Goal: Navigation & Orientation: Find specific page/section

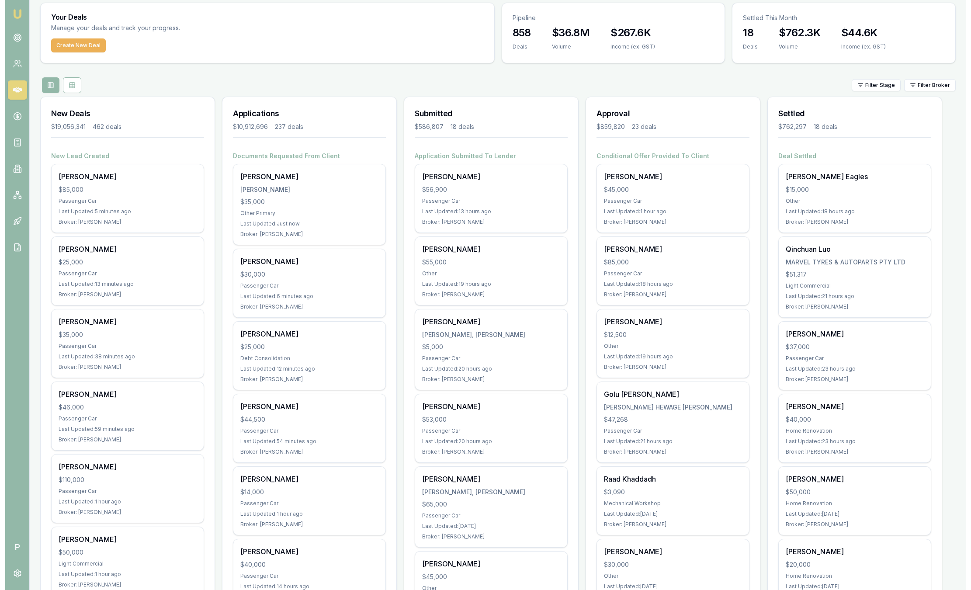
scroll to position [66, 0]
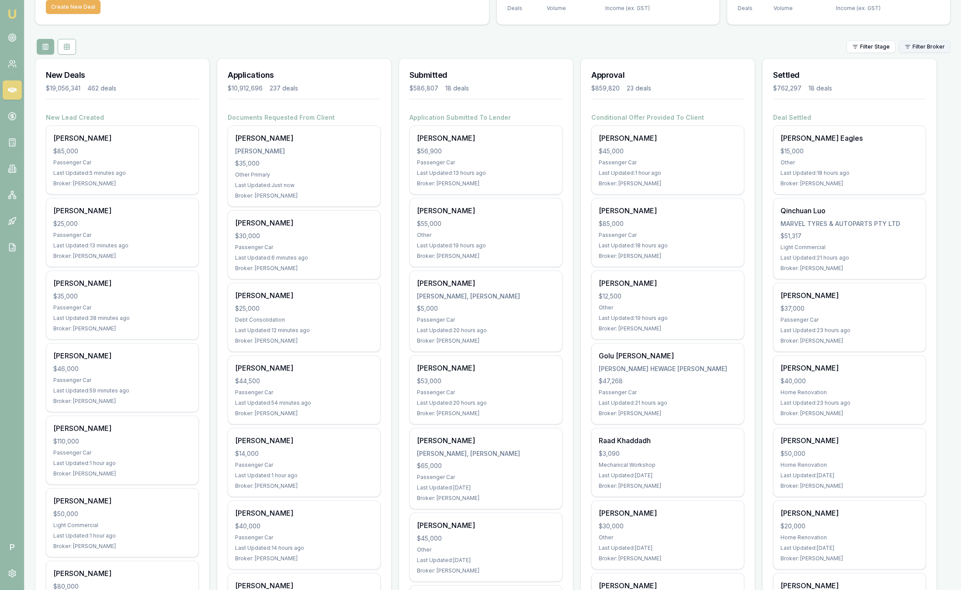
click at [918, 43] on html "Emu Broker P Sam Crouch Toggle Menu Your Deals Manage your deals and track your…" at bounding box center [480, 229] width 961 height 590
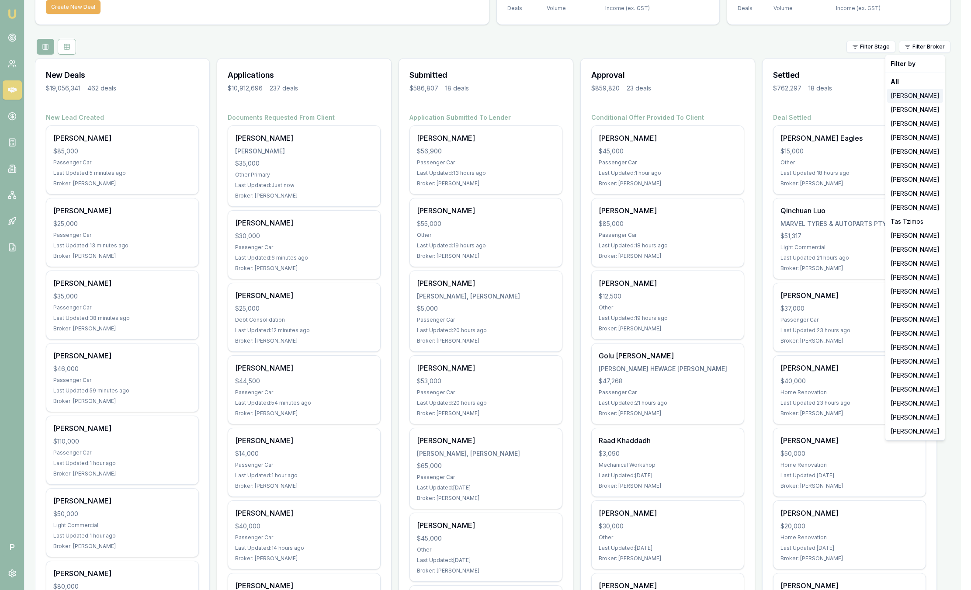
click at [918, 89] on div "Jackson Fanfulla" at bounding box center [915, 96] width 56 height 14
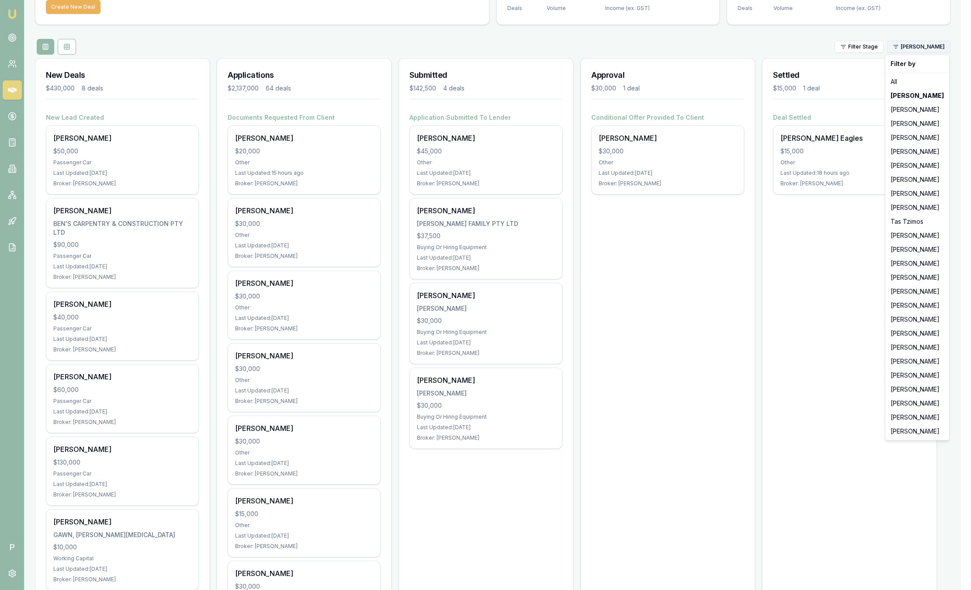
click at [911, 48] on html "Emu Broker P Sam Crouch Toggle Menu Your Deals Manage your deals and track your…" at bounding box center [485, 229] width 971 height 590
click at [908, 135] on div "Evette Abdo" at bounding box center [917, 138] width 60 height 14
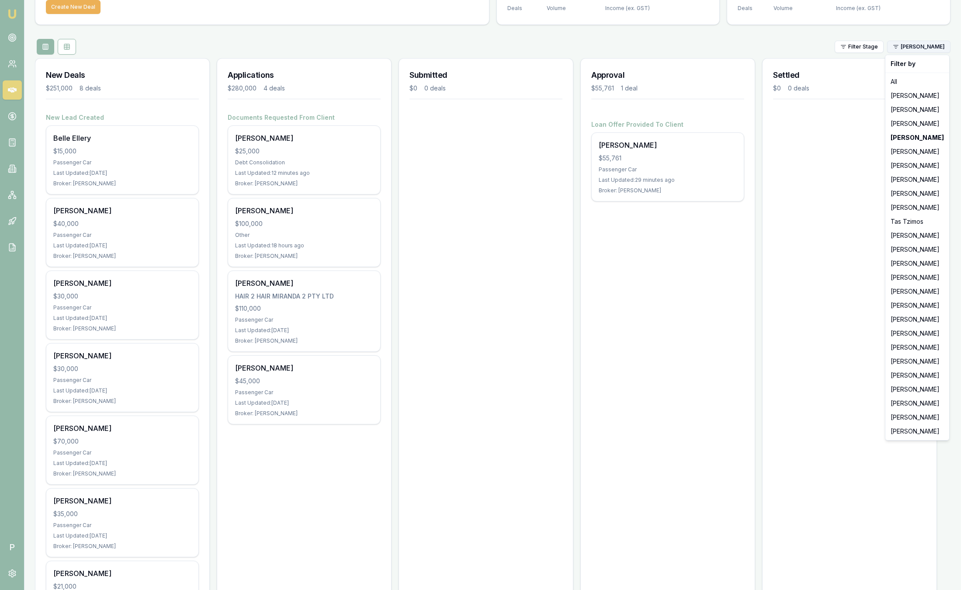
click at [919, 50] on html "Emu Broker P Sam Crouch Toggle Menu Your Deals Manage your deals and track your…" at bounding box center [485, 229] width 971 height 590
click at [917, 163] on div "Stevette Gelavis" at bounding box center [917, 166] width 60 height 14
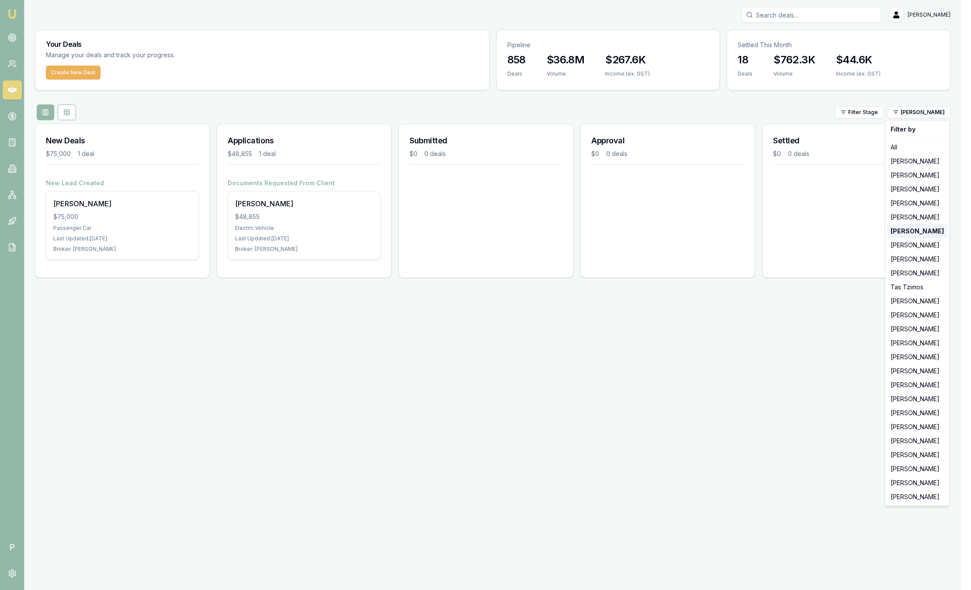
scroll to position [0, 0]
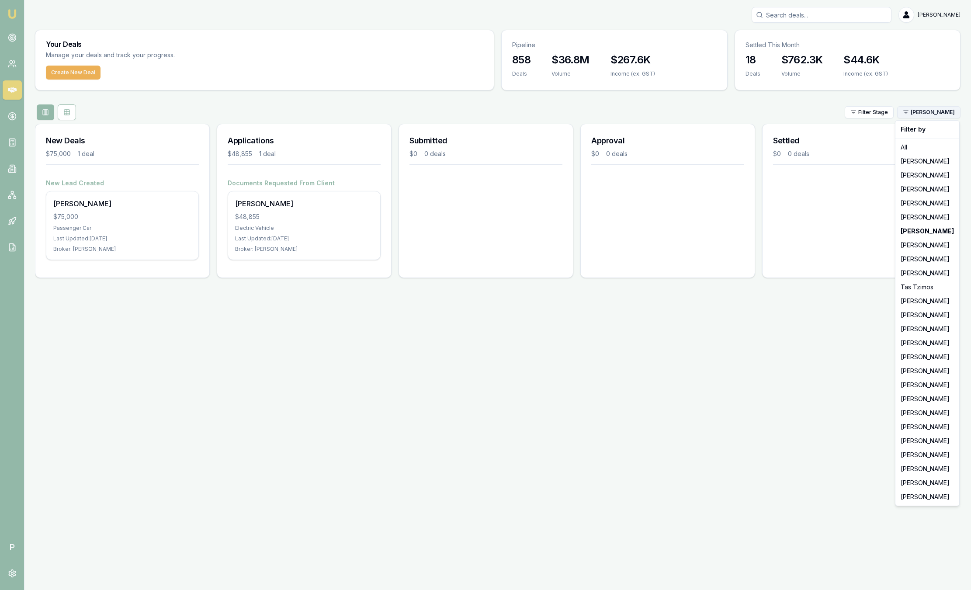
click at [926, 114] on html "Emu Broker P Sam Crouch Toggle Menu Your Deals Manage your deals and track your…" at bounding box center [485, 295] width 971 height 590
click at [936, 245] on div "[PERSON_NAME]" at bounding box center [927, 245] width 60 height 14
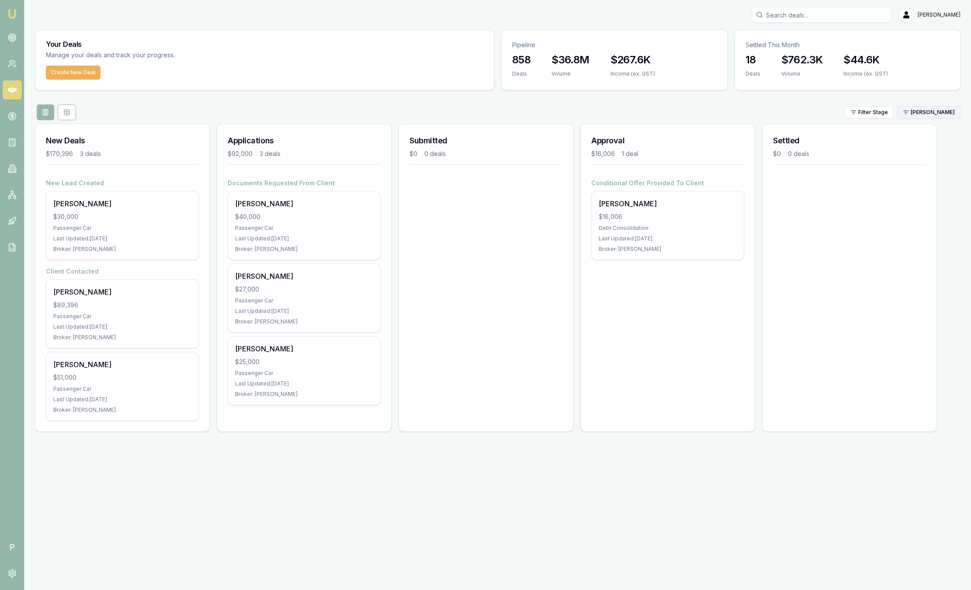
click at [930, 115] on html "Emu Broker P Sam Crouch Toggle Menu Your Deals Manage your deals and track your…" at bounding box center [485, 295] width 971 height 590
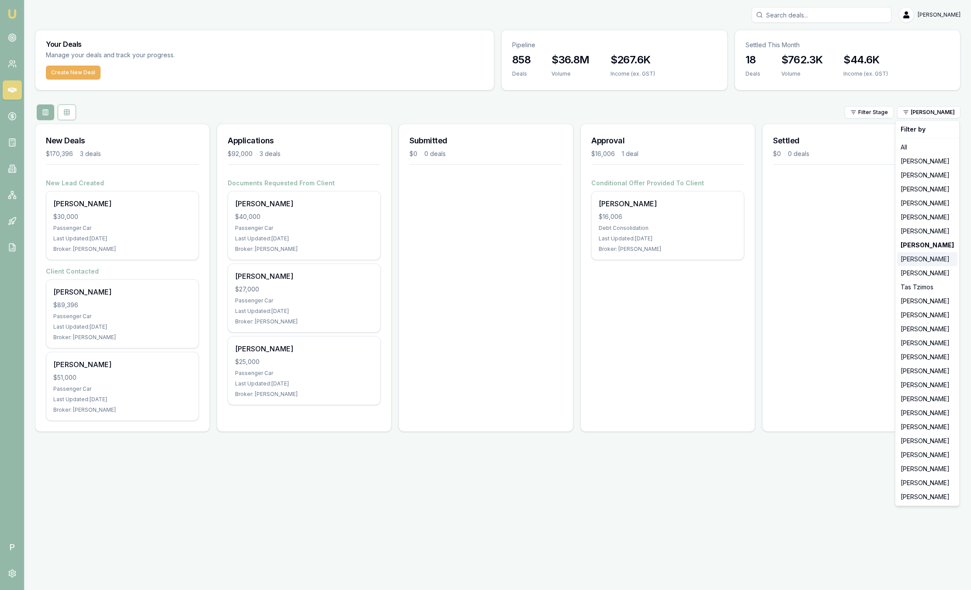
click at [940, 258] on div "Wendy Fonseka" at bounding box center [927, 259] width 60 height 14
